Goal: Task Accomplishment & Management: Manage account settings

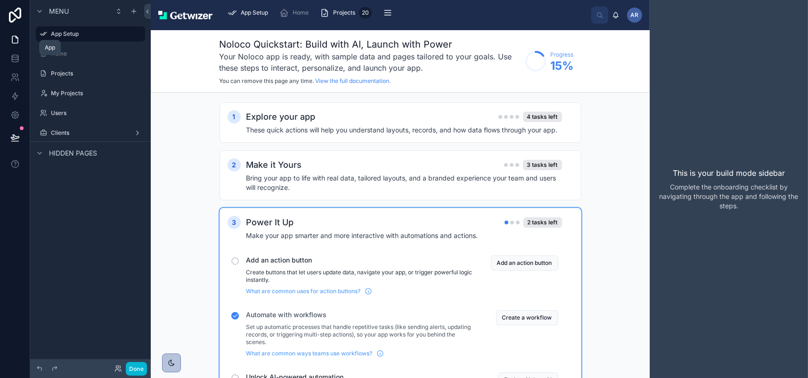
scroll to position [59, 0]
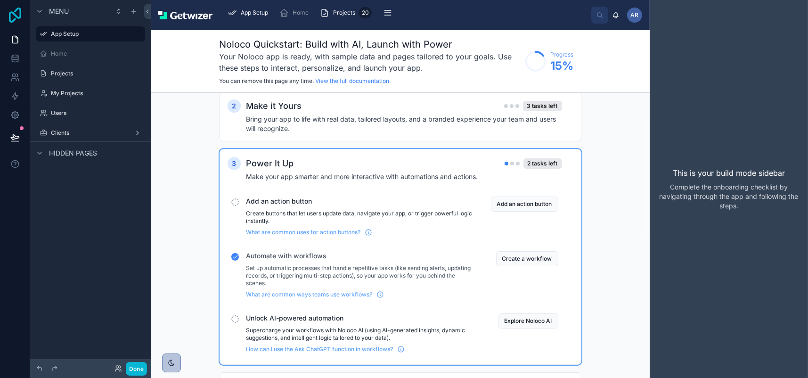
click at [14, 17] on icon at bounding box center [15, 15] width 19 height 15
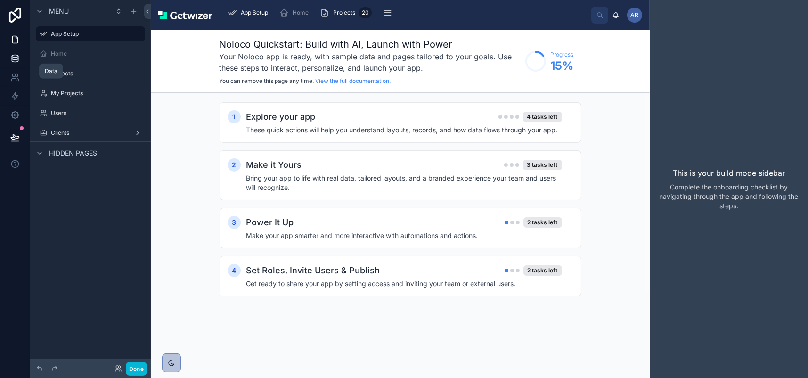
click at [19, 63] on icon at bounding box center [14, 58] width 9 height 9
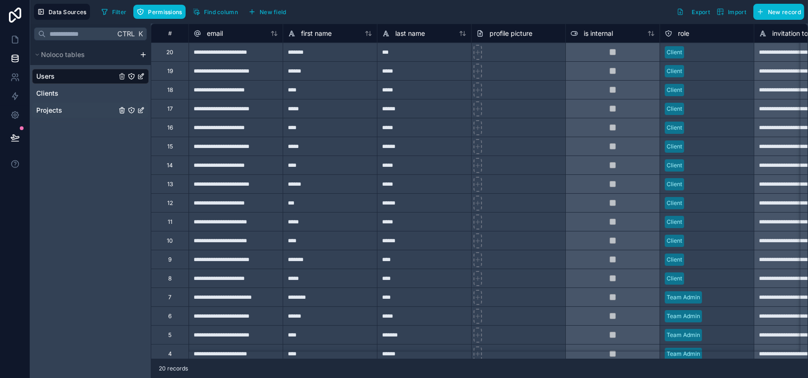
click at [145, 114] on icon "Projects" at bounding box center [141, 110] width 8 height 8
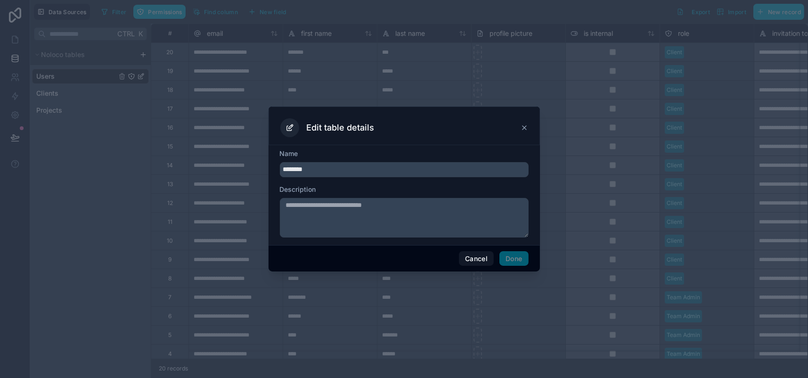
drag, startPoint x: 290, startPoint y: 162, endPoint x: 234, endPoint y: 167, distance: 56.2
click at [234, 167] on div "Edit table details Name ******** Description Cancel Done" at bounding box center [404, 189] width 808 height 378
type input "*******"
click at [528, 266] on button "Done" at bounding box center [513, 258] width 29 height 15
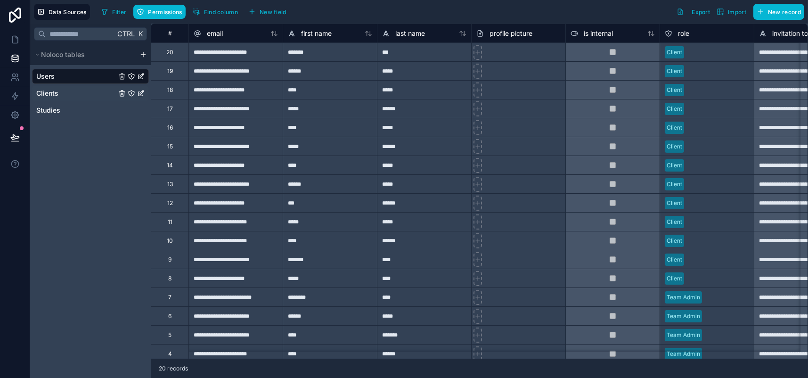
click at [45, 98] on span "Clients" at bounding box center [47, 93] width 22 height 9
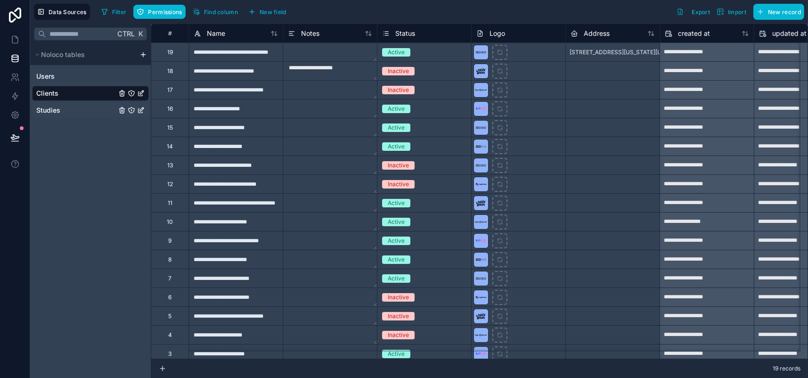
click at [55, 115] on span "Studies" at bounding box center [48, 109] width 24 height 9
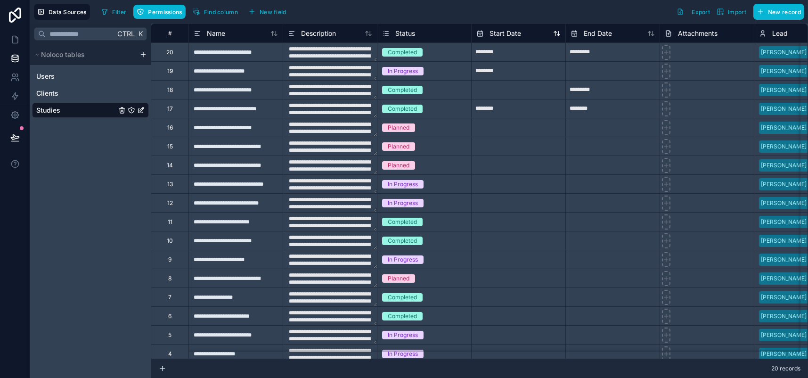
click at [521, 38] on span "Start Date" at bounding box center [505, 33] width 32 height 9
click at [16, 77] on icon at bounding box center [13, 75] width 3 height 3
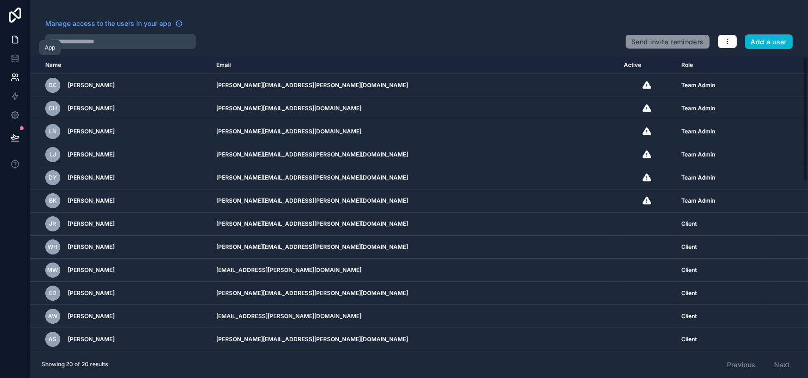
click at [17, 44] on icon at bounding box center [14, 39] width 9 height 9
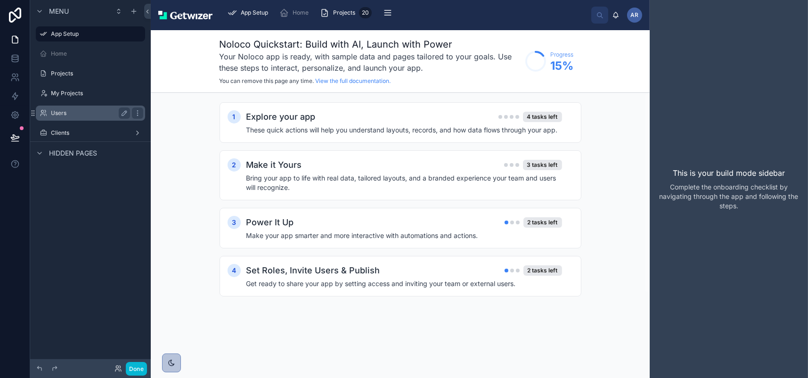
click at [88, 117] on label "Users" at bounding box center [88, 113] width 75 height 8
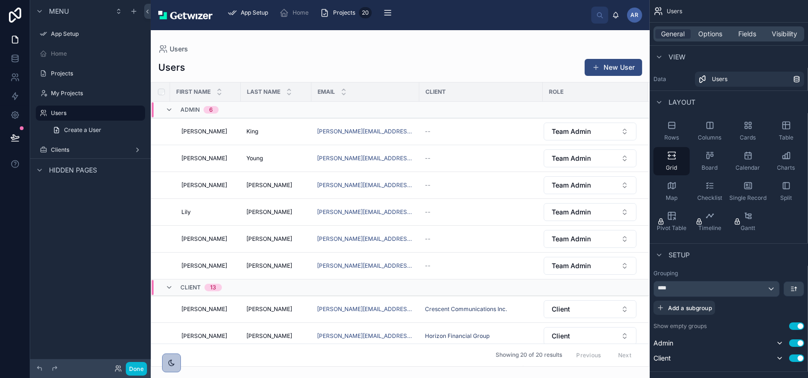
click at [566, 85] on div at bounding box center [400, 204] width 499 height 348
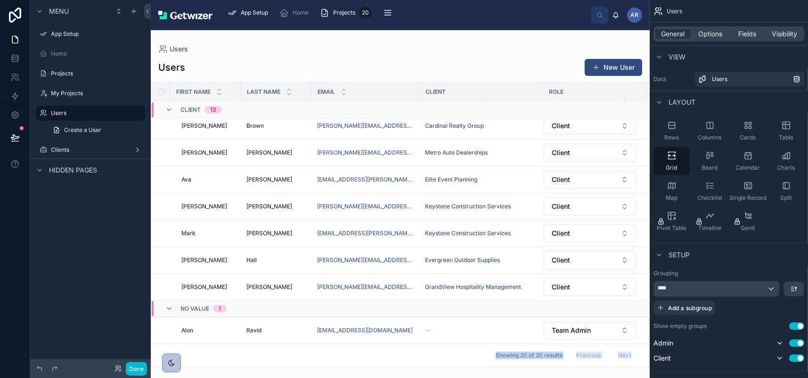
drag, startPoint x: 215, startPoint y: 352, endPoint x: 228, endPoint y: 359, distance: 14.7
click at [228, 359] on div "Users Users New User First name Last name Email Client Role Client 13 [PERSON_N…" at bounding box center [400, 204] width 499 height 348
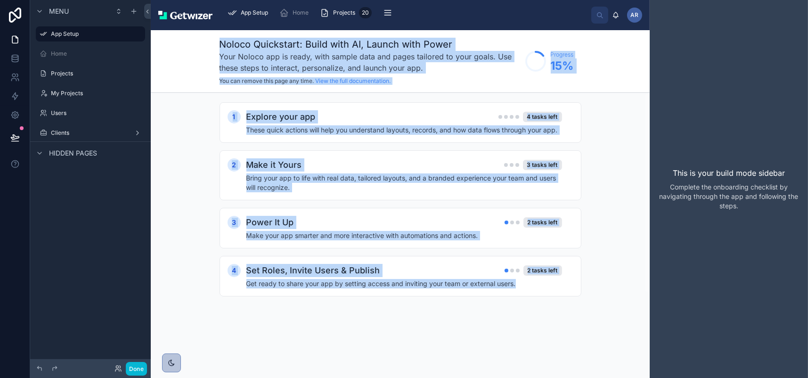
click at [74, 232] on div "Menu App Setup Home Projects My Projects Users Clients Hidden pages" at bounding box center [90, 183] width 121 height 366
click at [212, 19] on img at bounding box center [185, 15] width 54 height 8
click at [43, 14] on icon "scrollable content" at bounding box center [40, 12] width 8 height 8
click at [141, 38] on icon "scrollable content" at bounding box center [138, 34] width 8 height 8
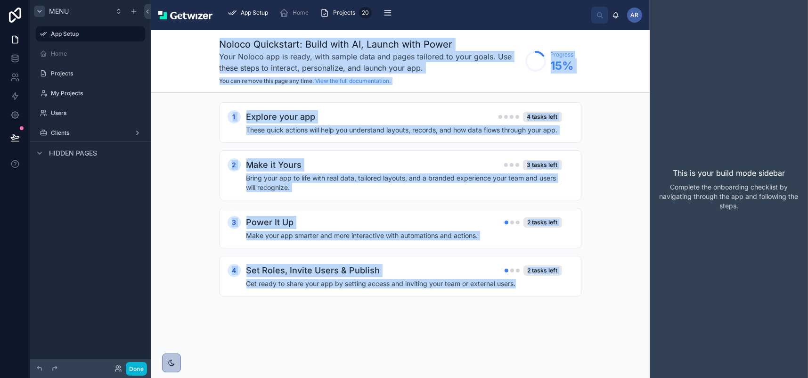
click at [97, 275] on div "Menu App Setup Home Projects My Projects Users Clients Hidden pages" at bounding box center [90, 183] width 121 height 366
click at [78, 38] on label "App Setup" at bounding box center [88, 34] width 75 height 8
click at [137, 278] on div "Menu App Setup Home Projects My Projects Users Clients Hidden pages" at bounding box center [90, 183] width 121 height 366
click at [81, 77] on label "Projects" at bounding box center [88, 74] width 75 height 8
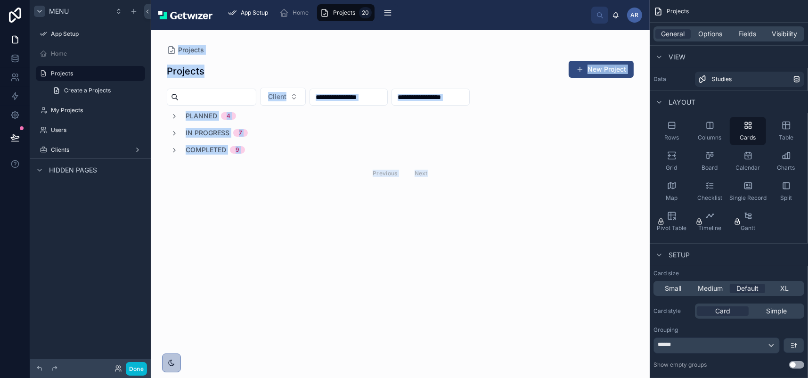
click at [98, 295] on div "Menu App Setup Home Projects Create a Projects My Projects Users Clients Hidden…" at bounding box center [90, 183] width 121 height 366
click at [86, 114] on label "My Projects" at bounding box center [88, 110] width 75 height 8
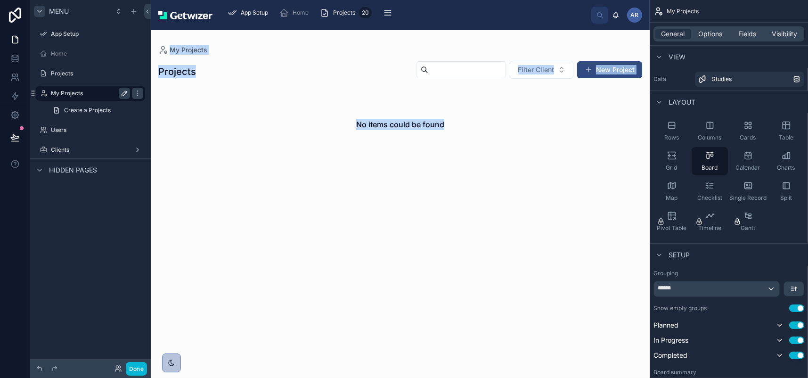
click at [128, 97] on icon "scrollable content" at bounding box center [125, 93] width 8 height 8
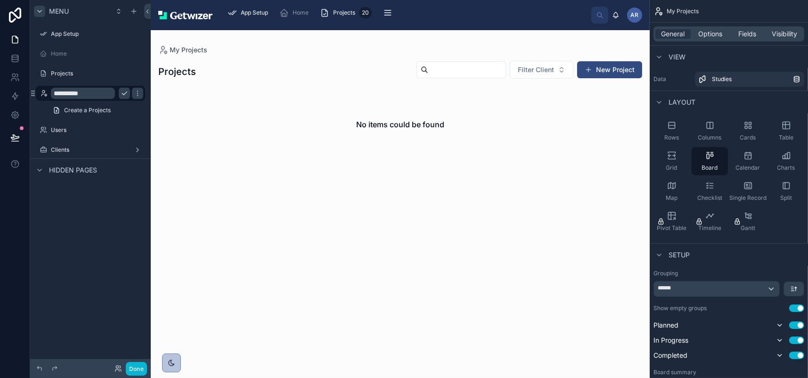
type input "**********"
click at [130, 99] on div "**********" at bounding box center [90, 93] width 79 height 11
click at [75, 136] on div "Users" at bounding box center [90, 129] width 79 height 11
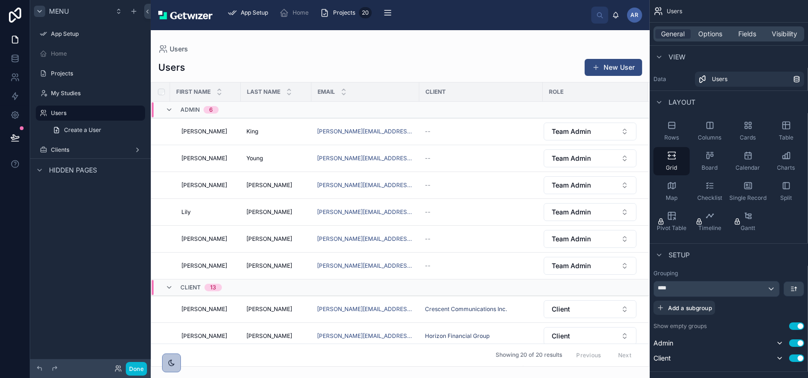
click at [578, 53] on div "Users" at bounding box center [400, 49] width 484 height 8
click at [96, 77] on label "Projects" at bounding box center [88, 74] width 75 height 8
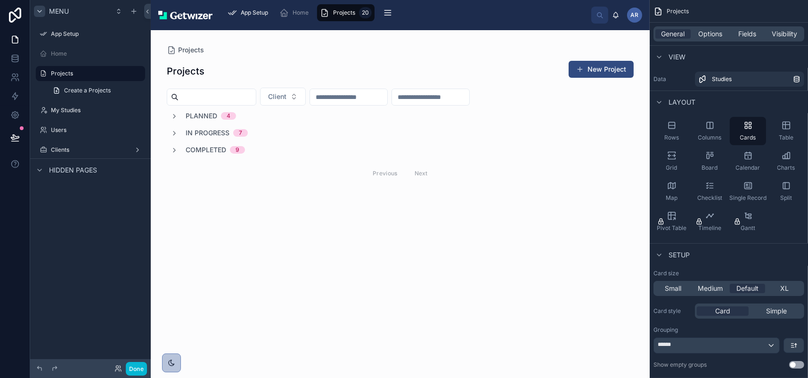
click at [205, 170] on div at bounding box center [400, 122] width 482 height 184
click at [217, 121] on span "Planned" at bounding box center [202, 115] width 32 height 9
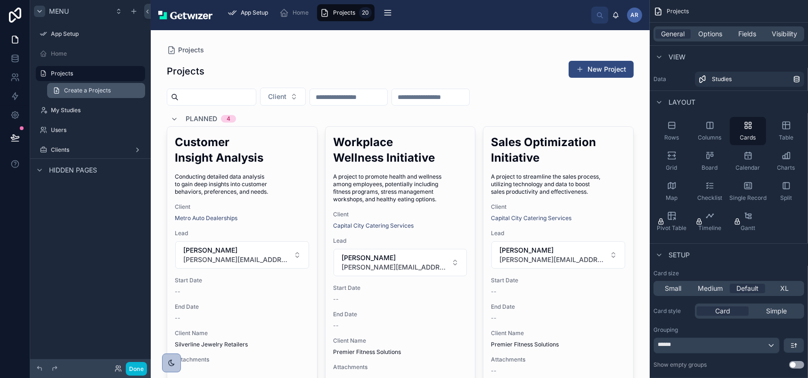
click at [108, 94] on span "Create a Projects" at bounding box center [87, 91] width 47 height 8
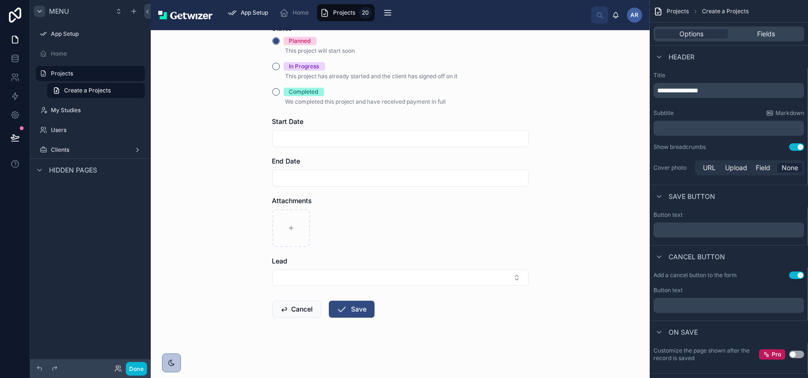
scroll to position [314, 0]
click at [284, 300] on button "Cancel" at bounding box center [296, 308] width 49 height 17
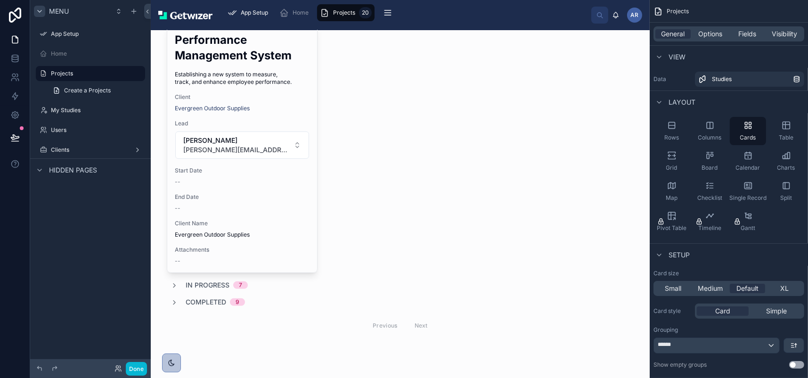
scroll to position [549, 0]
click at [142, 98] on link "Create a Projects" at bounding box center [96, 90] width 98 height 15
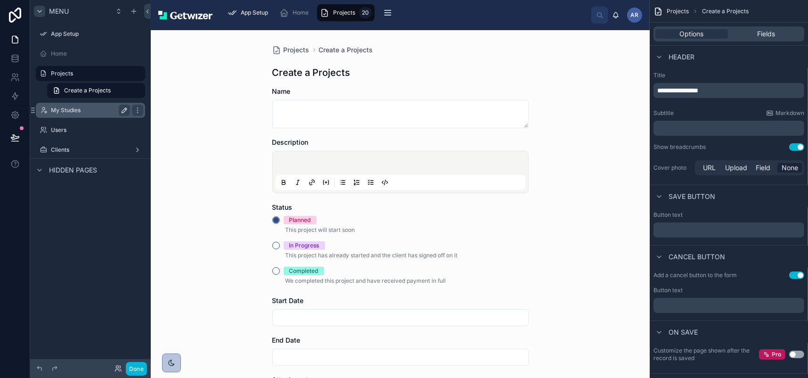
click at [70, 114] on label "My Studies" at bounding box center [88, 110] width 75 height 8
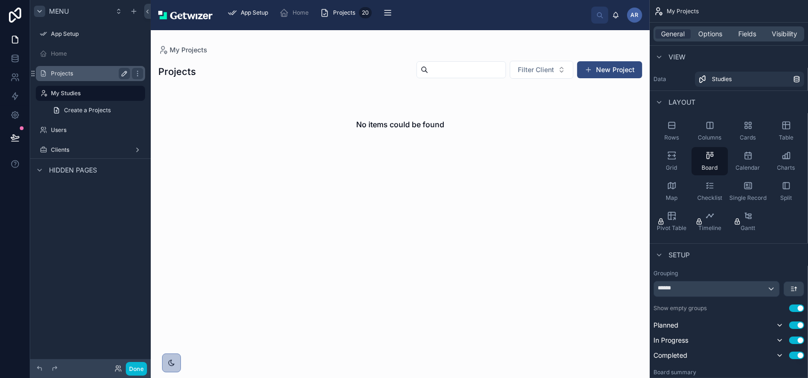
click at [128, 77] on icon "scrollable content" at bounding box center [125, 74] width 8 height 8
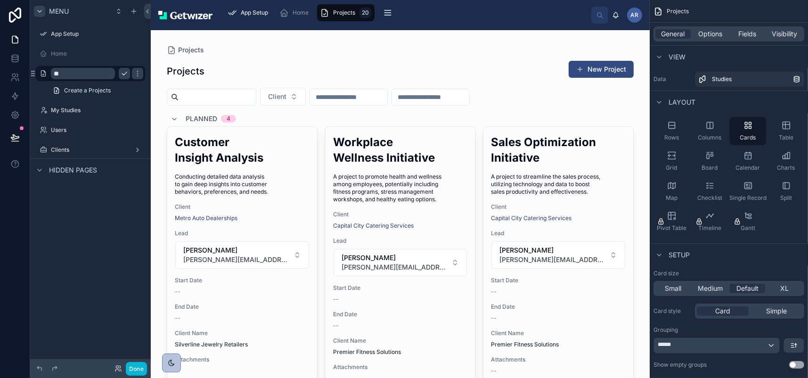
type input "*"
type input "*******"
click at [141, 77] on icon "scrollable content" at bounding box center [138, 74] width 8 height 8
click at [62, 57] on label "Home" at bounding box center [88, 54] width 75 height 8
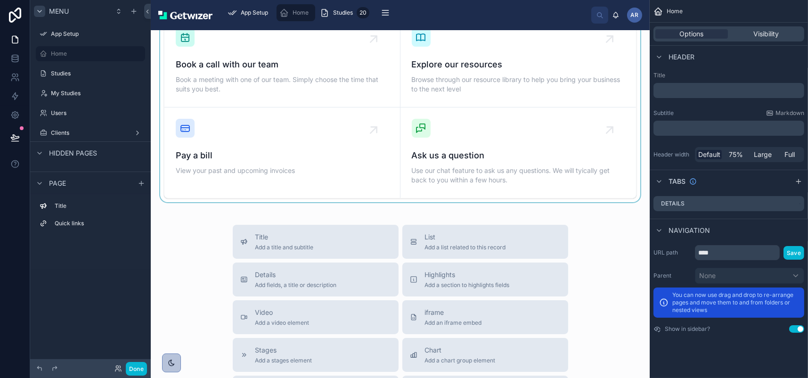
scroll to position [141, 0]
